Goal: Check status: Check status

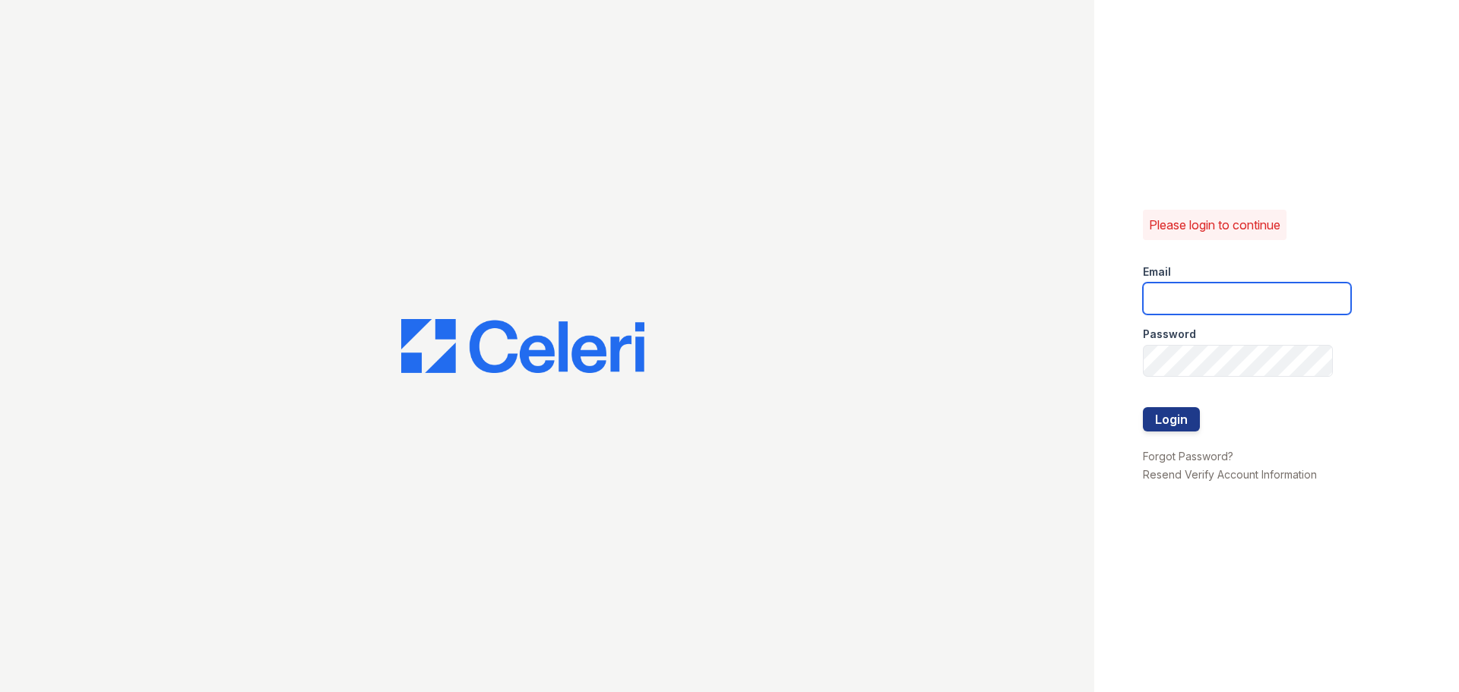
type input "[EMAIL_ADDRESS][DOMAIN_NAME]"
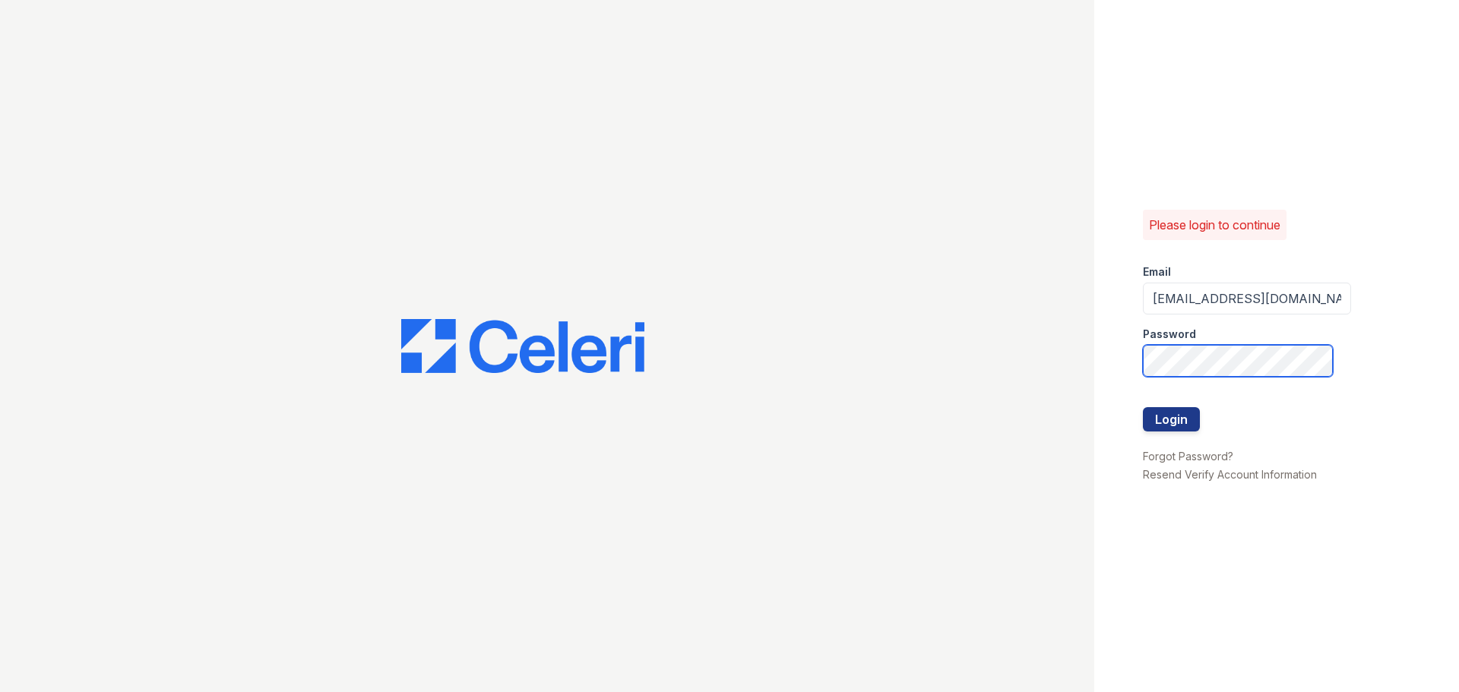
click at [740, 325] on div "Please login to continue Email [EMAIL_ADDRESS][DOMAIN_NAME] Password Login Forg…" at bounding box center [729, 346] width 1459 height 692
click at [1175, 422] on button "Login" at bounding box center [1171, 419] width 57 height 24
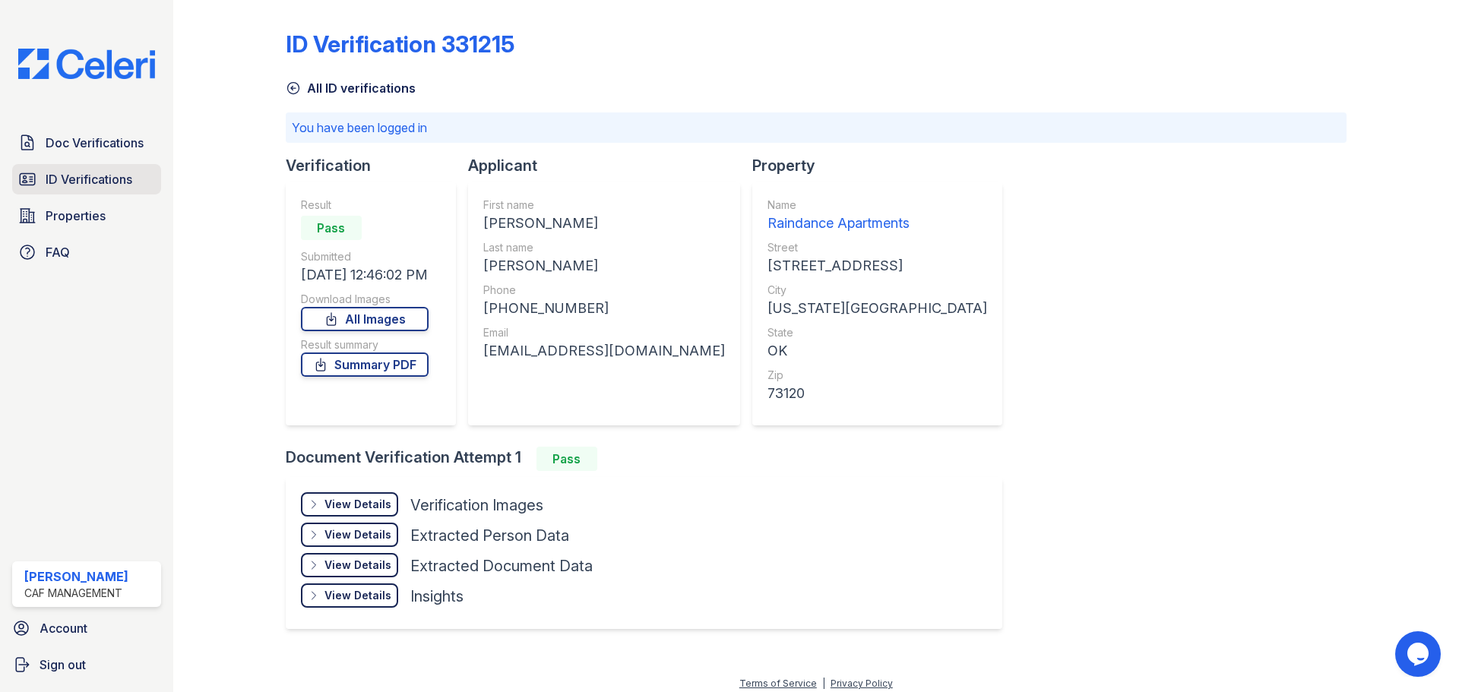
click at [57, 177] on span "ID Verifications" at bounding box center [89, 179] width 87 height 18
